Goal: Information Seeking & Learning: Check status

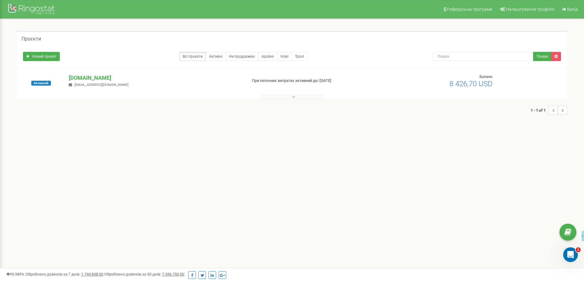
click at [288, 97] on button at bounding box center [292, 96] width 61 height 5
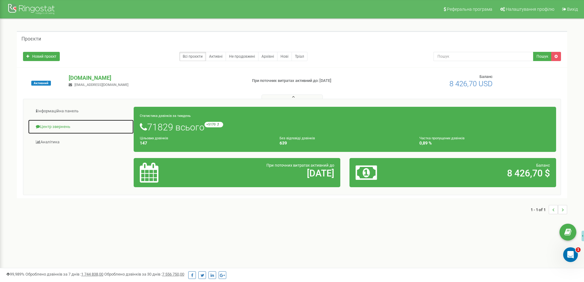
click at [70, 127] on link "Центр звернень" at bounding box center [81, 126] width 106 height 15
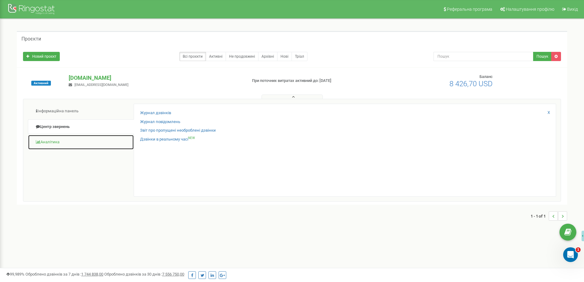
click at [58, 139] on link "Аналiтика" at bounding box center [81, 142] width 106 height 15
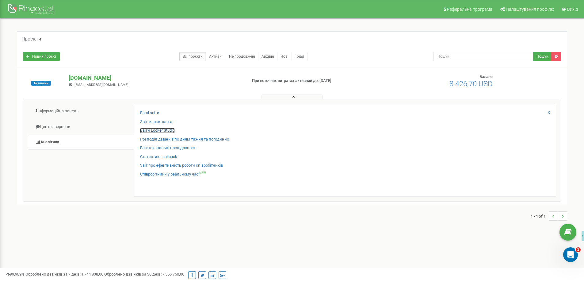
click at [162, 131] on link "Звіти Looker Studio" at bounding box center [157, 131] width 35 height 6
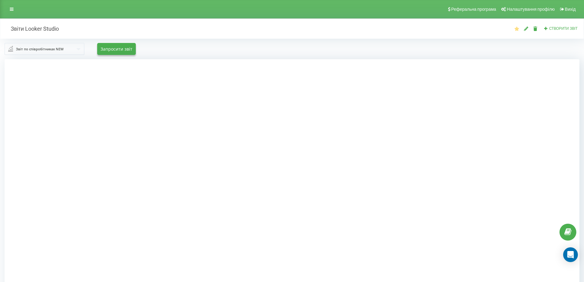
click at [90, 112] on div at bounding box center [292, 200] width 575 height 282
click at [470, 94] on div at bounding box center [292, 200] width 575 height 282
click at [134, 86] on div at bounding box center [292, 200] width 575 height 282
click at [197, 54] on div "Звіт по співробітниках NEW License cost Calls cost Звіт по дзвінкам у розрізі с…" at bounding box center [292, 49] width 575 height 12
drag, startPoint x: 57, startPoint y: 109, endPoint x: 137, endPoint y: 106, distance: 80.4
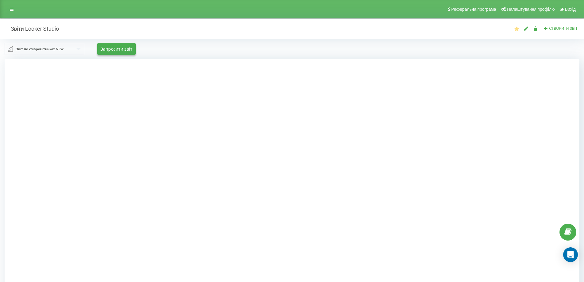
click at [57, 109] on div at bounding box center [292, 200] width 575 height 282
click at [94, 156] on div at bounding box center [292, 200] width 575 height 282
drag, startPoint x: 41, startPoint y: 98, endPoint x: 55, endPoint y: 86, distance: 18.4
click at [41, 98] on div at bounding box center [292, 200] width 575 height 282
drag, startPoint x: 256, startPoint y: 60, endPoint x: 90, endPoint y: 155, distance: 191.2
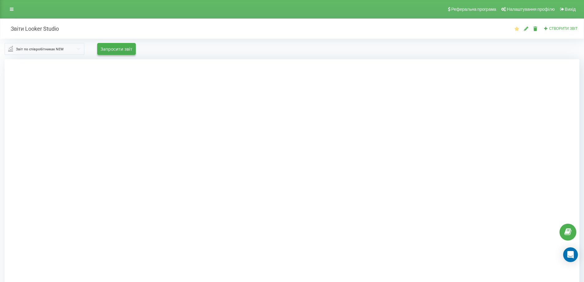
click at [90, 155] on div at bounding box center [292, 200] width 575 height 282
click at [112, 172] on div at bounding box center [292, 200] width 575 height 282
click at [12, 10] on icon at bounding box center [12, 9] width 4 height 4
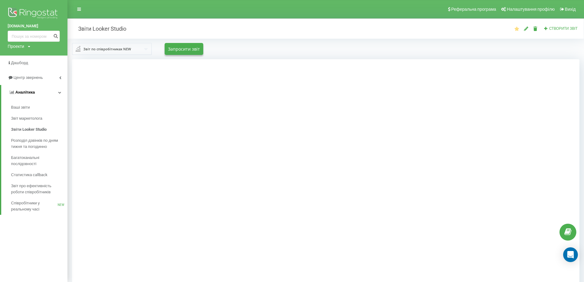
click at [57, 92] on link "Аналiтика" at bounding box center [34, 92] width 66 height 15
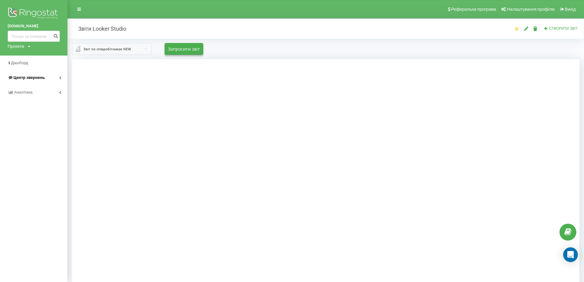
click at [59, 78] on icon at bounding box center [60, 77] width 2 height 3
click at [31, 92] on span "Журнал дзвінків" at bounding box center [27, 93] width 33 height 6
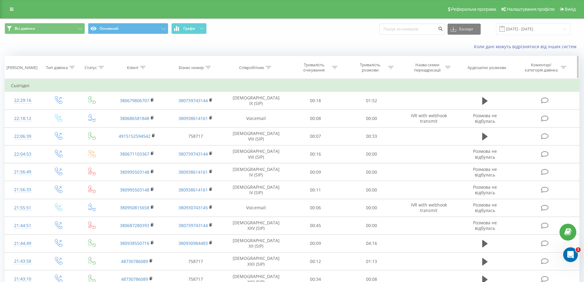
click at [270, 67] on icon at bounding box center [269, 67] width 6 height 3
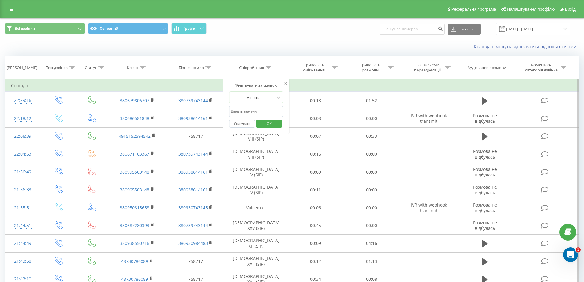
paste input "Карфуд"
type input "Карфуд"
click at [264, 121] on span "OK" at bounding box center [269, 124] width 17 height 10
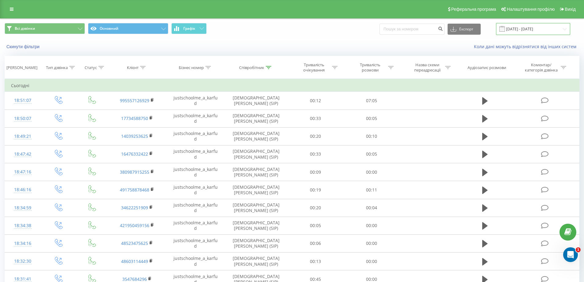
click at [522, 26] on input "20.07.2025 - 20.08.2025" at bounding box center [533, 29] width 74 height 12
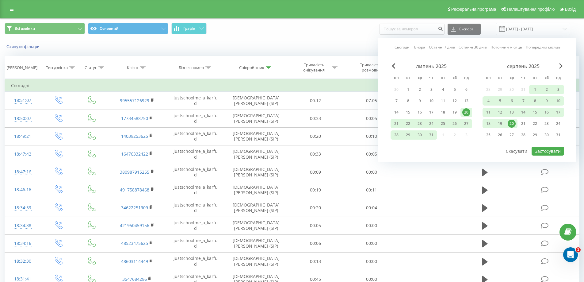
drag, startPoint x: 509, startPoint y: 124, endPoint x: 513, endPoint y: 125, distance: 4.3
click at [509, 124] on div "20" at bounding box center [512, 124] width 8 height 8
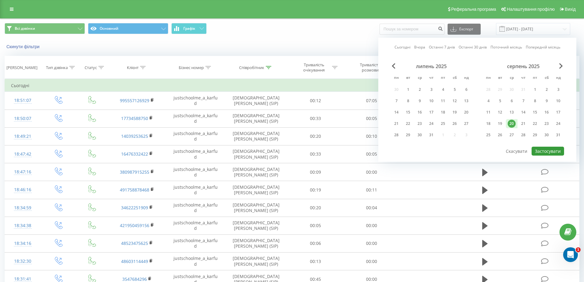
click at [542, 150] on button "Застосувати" at bounding box center [548, 151] width 33 height 9
type input "20.08.2025 - 20.08.2025"
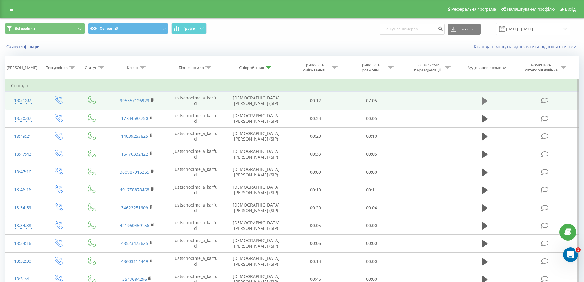
click at [486, 100] on icon at bounding box center [485, 101] width 6 height 9
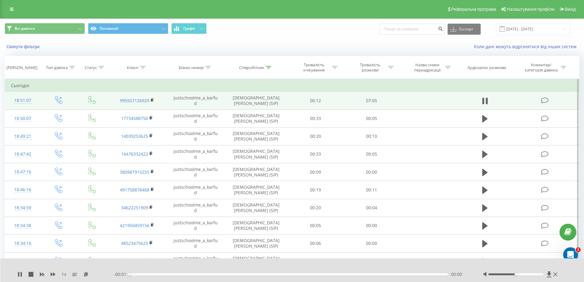
click at [142, 274] on div "00:00" at bounding box center [288, 274] width 319 height 2
click at [529, 273] on div at bounding box center [515, 274] width 55 height 2
click at [146, 272] on div "- 07:09 00:06 00:06" at bounding box center [291, 274] width 354 height 6
click at [146, 274] on div "00:23" at bounding box center [288, 274] width 319 height 2
click at [484, 102] on icon at bounding box center [485, 101] width 6 height 9
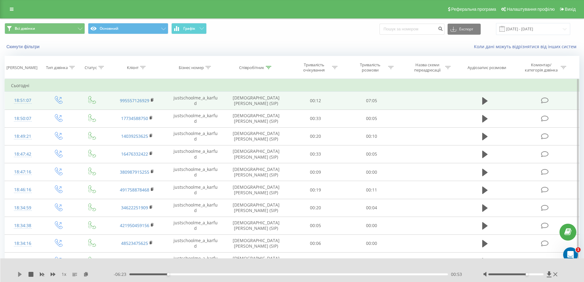
click at [20, 274] on icon at bounding box center [20, 274] width 4 height 5
click at [191, 274] on div "00:57" at bounding box center [288, 274] width 319 height 2
click at [210, 274] on div "01:29" at bounding box center [288, 274] width 319 height 2
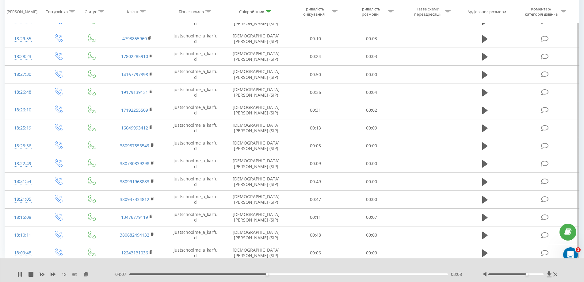
scroll to position [303, 0]
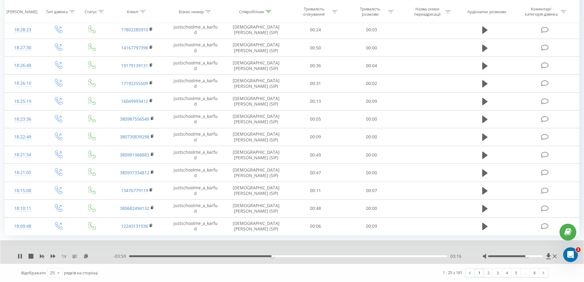
click at [480, 271] on link "1" at bounding box center [479, 272] width 9 height 9
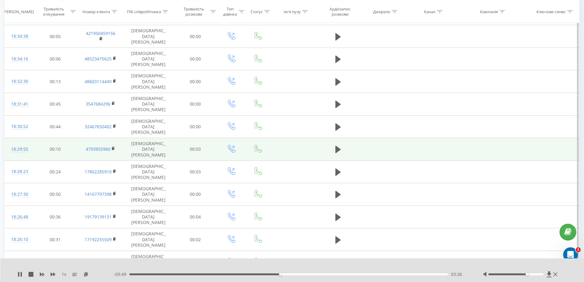
scroll to position [303, 0]
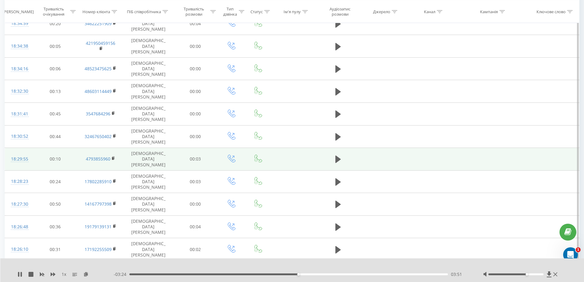
scroll to position [303, 0]
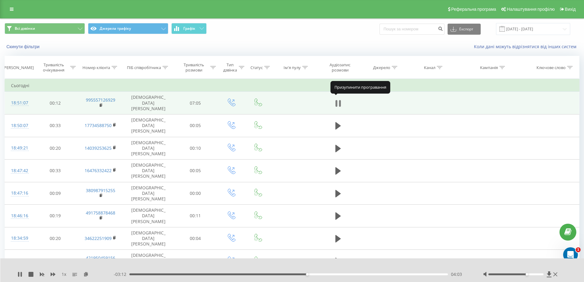
click at [338, 99] on icon at bounding box center [338, 103] width 6 height 9
